Goal: Use online tool/utility: Utilize a website feature to perform a specific function

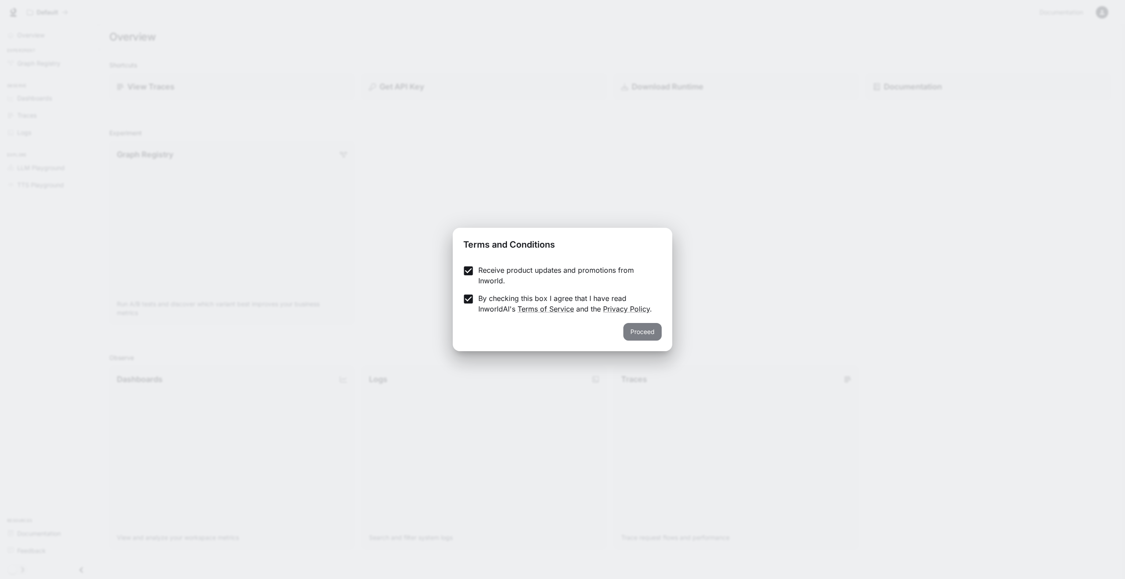
click at [646, 333] on button "Proceed" at bounding box center [642, 332] width 38 height 18
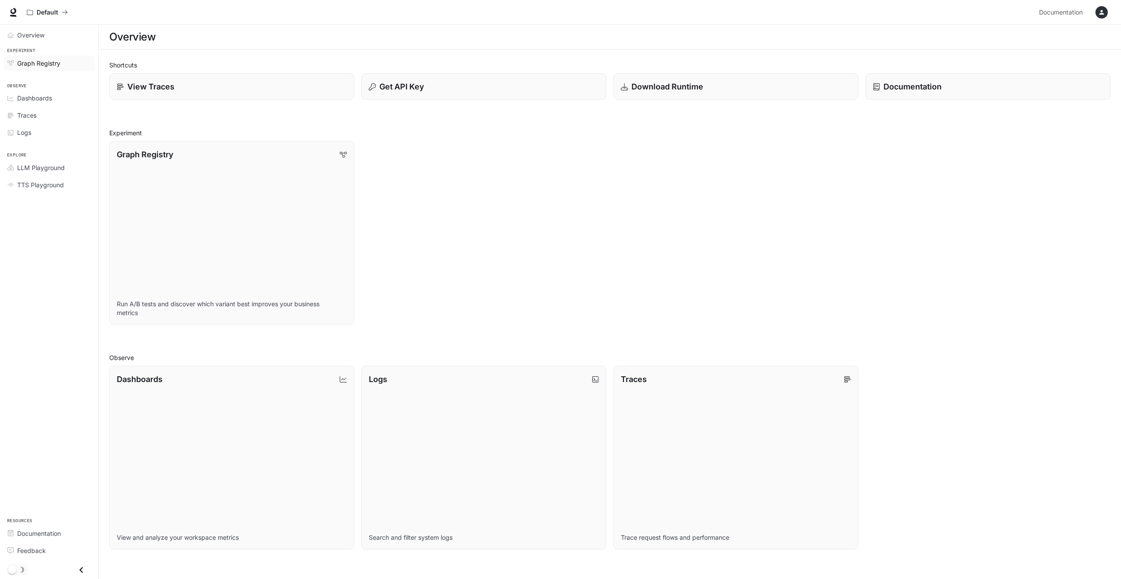
click at [53, 63] on span "Graph Registry" at bounding box center [38, 63] width 43 height 9
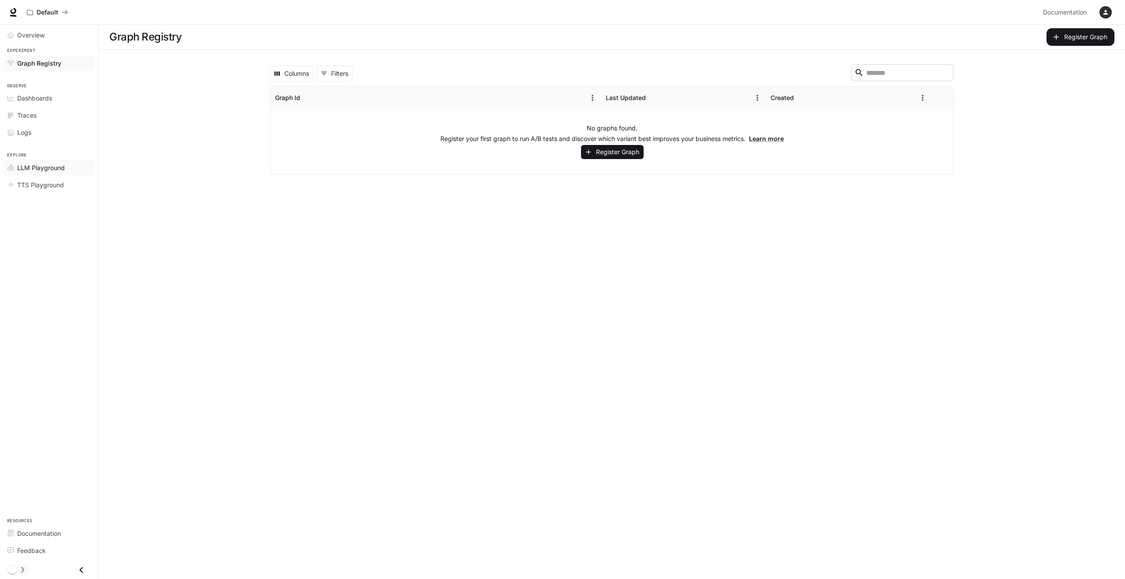
click at [31, 164] on span "LLM Playground" at bounding box center [41, 167] width 48 height 9
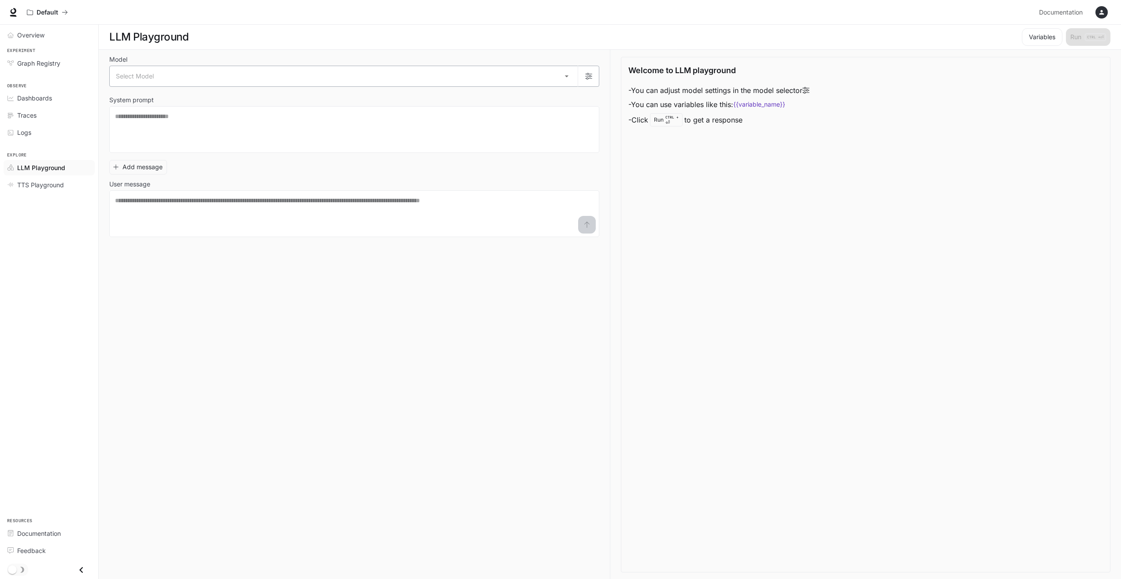
click at [213, 75] on body "Skip to main content Default Documentation Documentation Portal Overview Experi…" at bounding box center [560, 290] width 1121 height 580
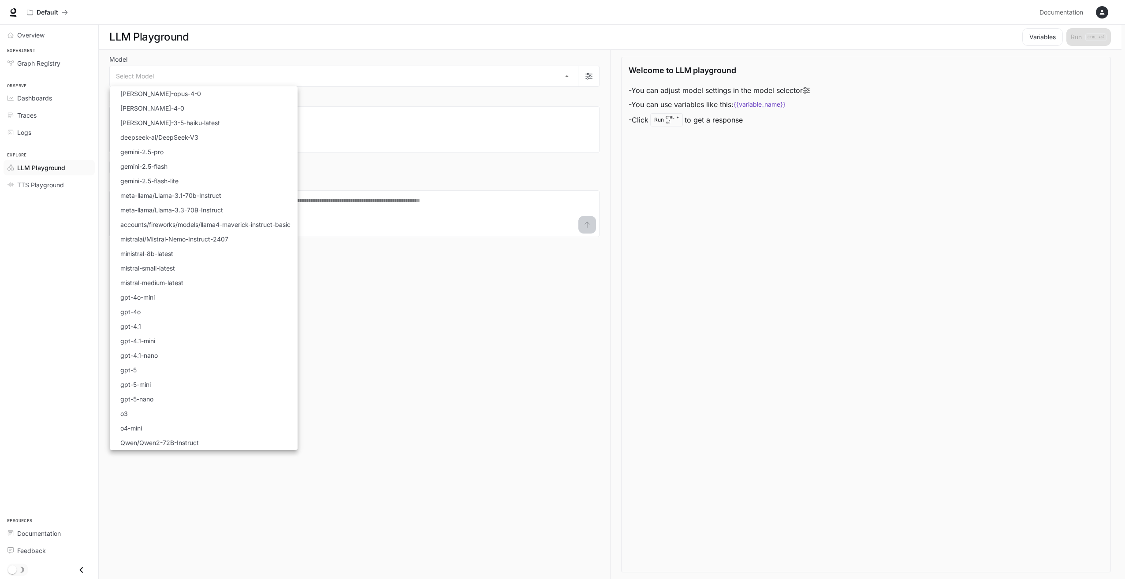
click at [154, 299] on p "gpt-4o-mini" at bounding box center [137, 297] width 34 height 9
type input "**********"
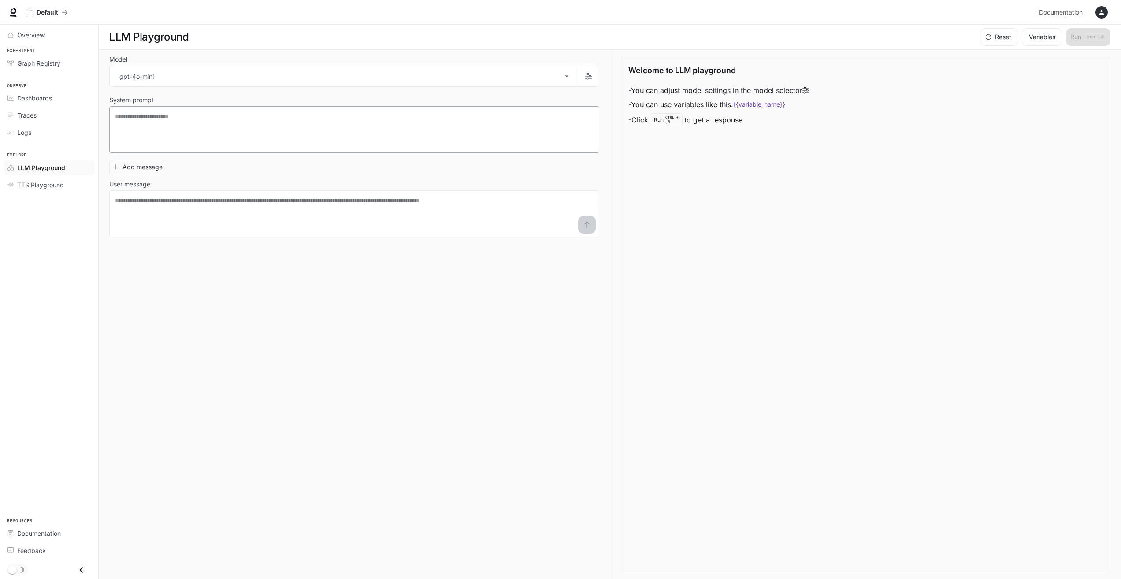
click at [247, 111] on div "* ​" at bounding box center [354, 129] width 490 height 47
click at [589, 343] on div "**********" at bounding box center [359, 315] width 501 height 530
click at [726, 323] on div "Welcome to LLM playground - You can adjust model settings in the model selector…" at bounding box center [866, 315] width 490 height 516
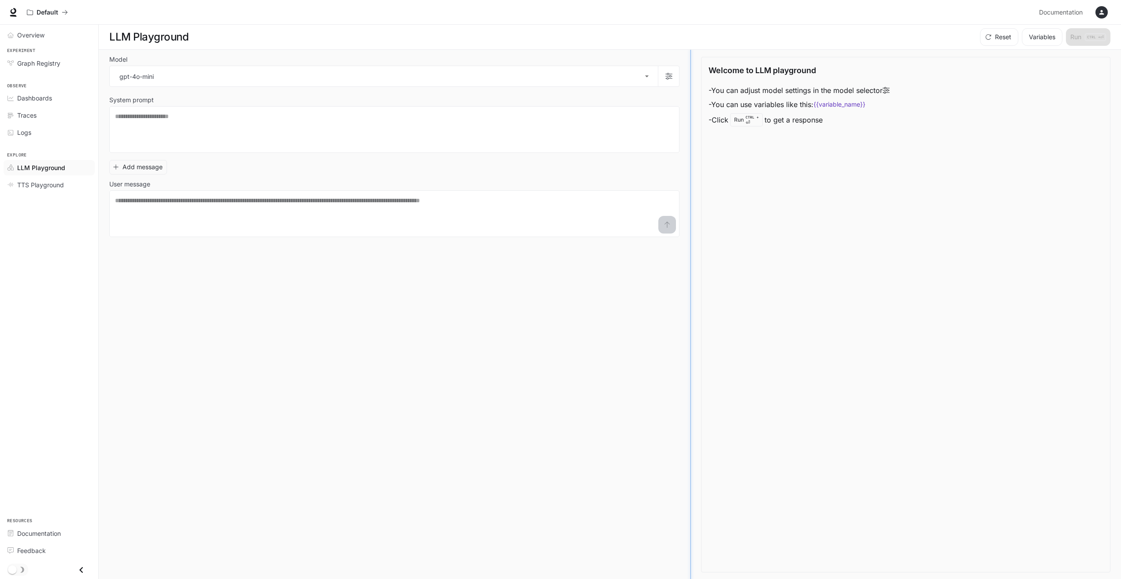
drag, startPoint x: 612, startPoint y: 361, endPoint x: 692, endPoint y: 348, distance: 81.2
click at [863, 315] on div "Welcome to LLM playground - You can adjust model settings in the model selector…" at bounding box center [905, 315] width 409 height 516
